Goal: Navigation & Orientation: Find specific page/section

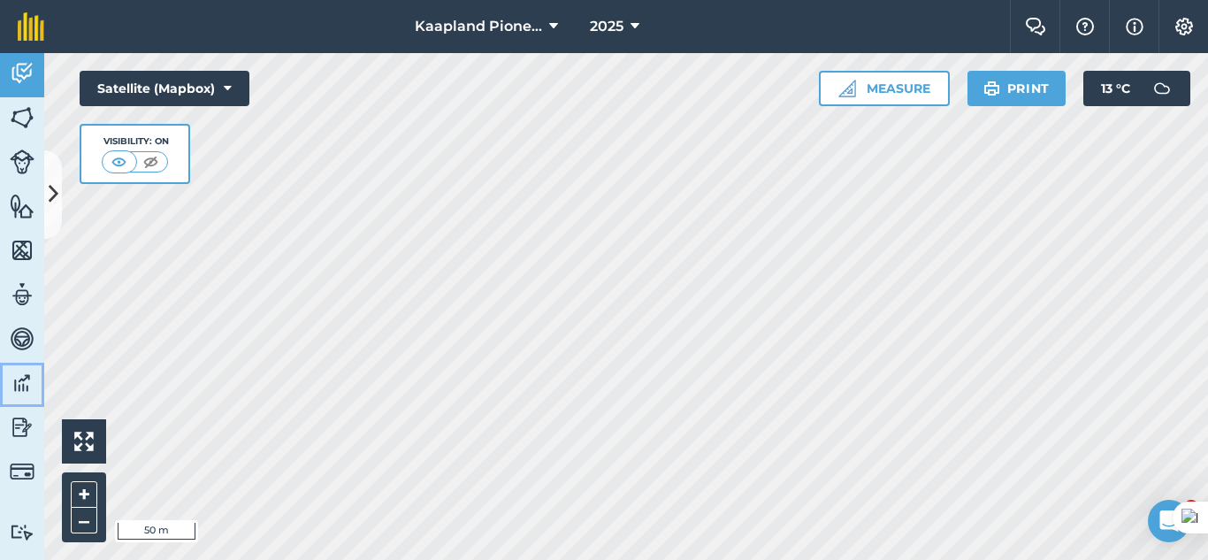
click at [34, 380] on img at bounding box center [22, 383] width 25 height 27
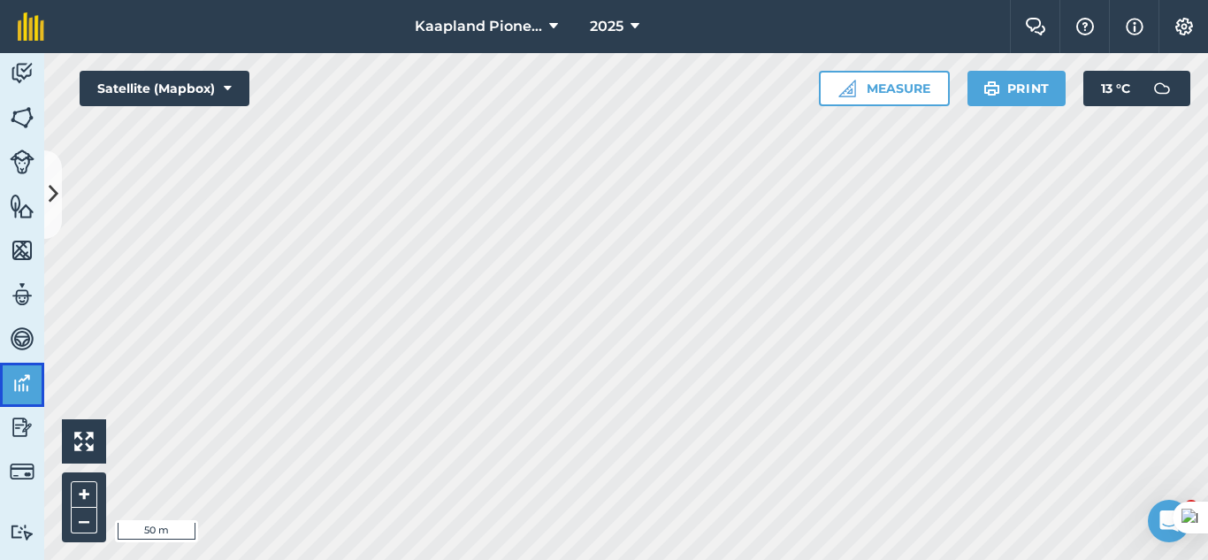
click at [34, 380] on img at bounding box center [22, 383] width 25 height 27
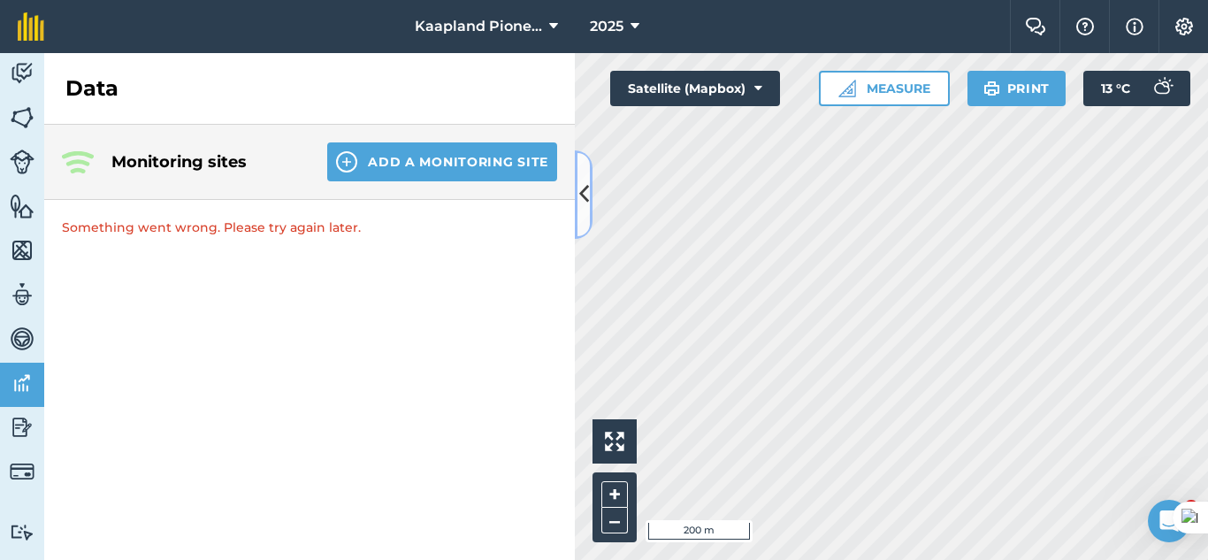
click at [588, 184] on icon at bounding box center [584, 194] width 10 height 31
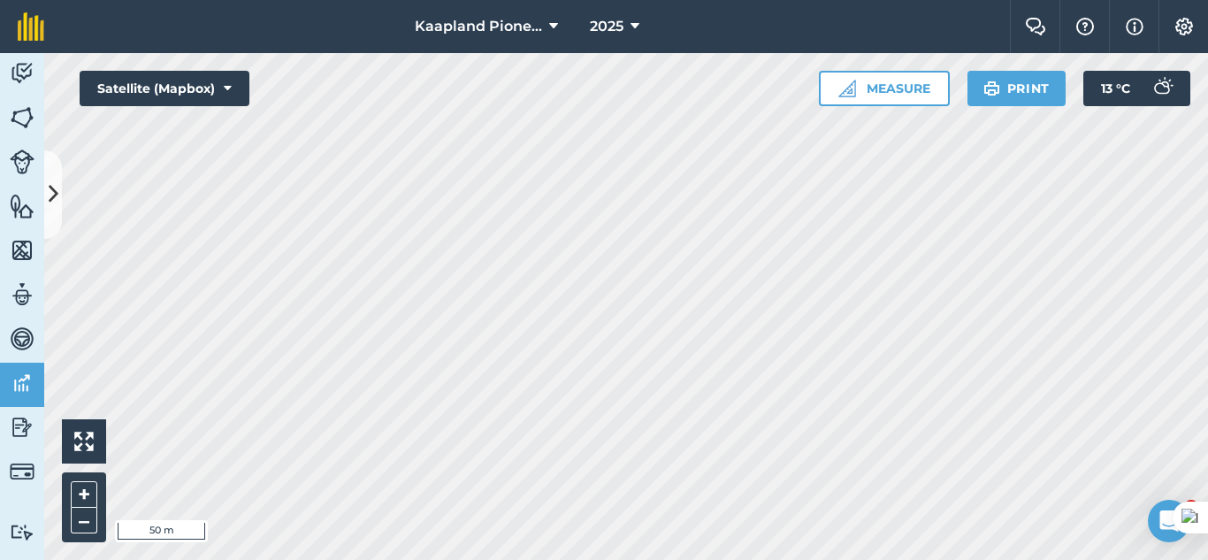
click at [794, 9] on div "Kaapland Pioneer 2025 Farm Chat Help Info Settings Kaapland Pioneer - 2025 Prin…" at bounding box center [604, 280] width 1208 height 560
